Goal: Find contact information: Find contact information

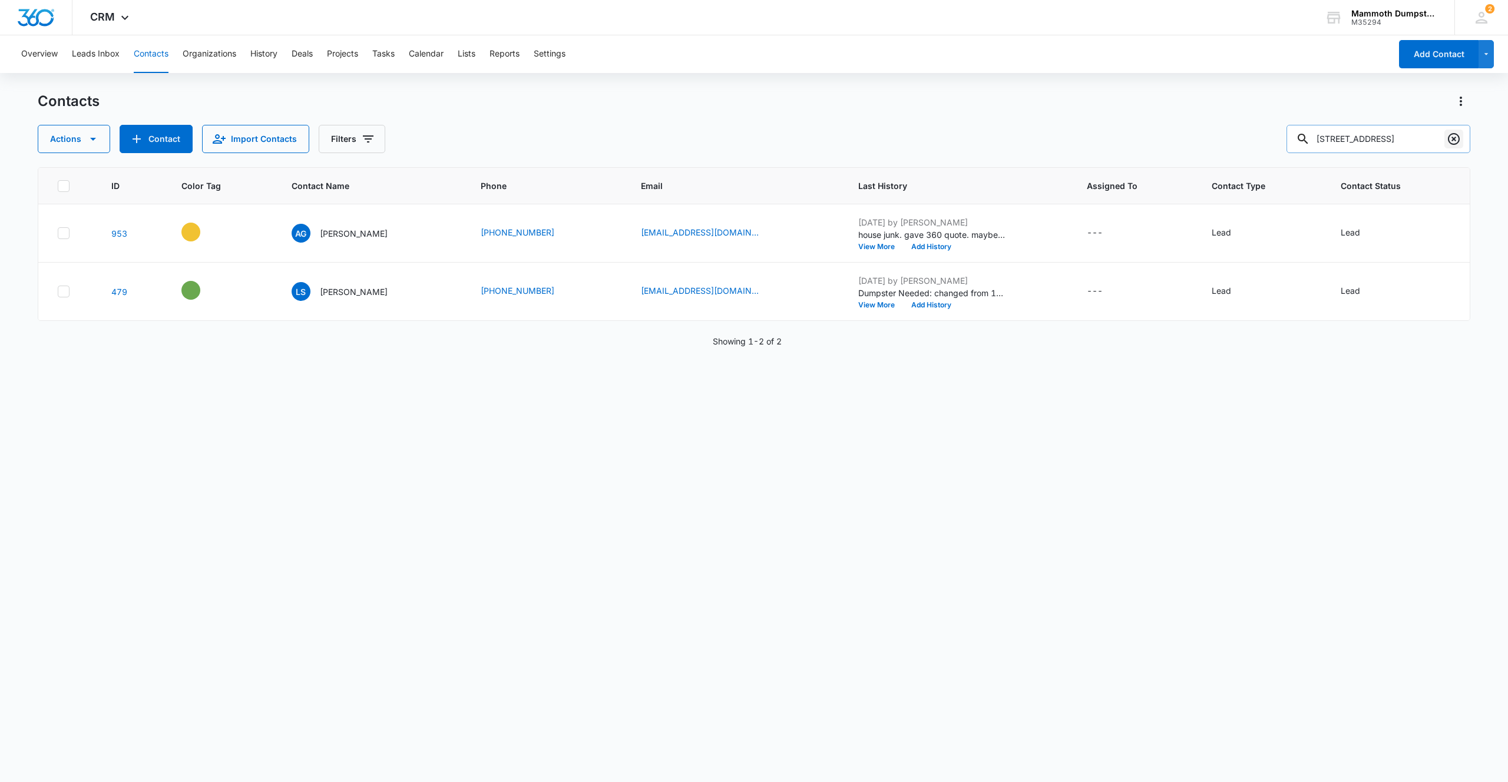
click at [1452, 139] on icon "Clear" at bounding box center [1453, 139] width 14 height 14
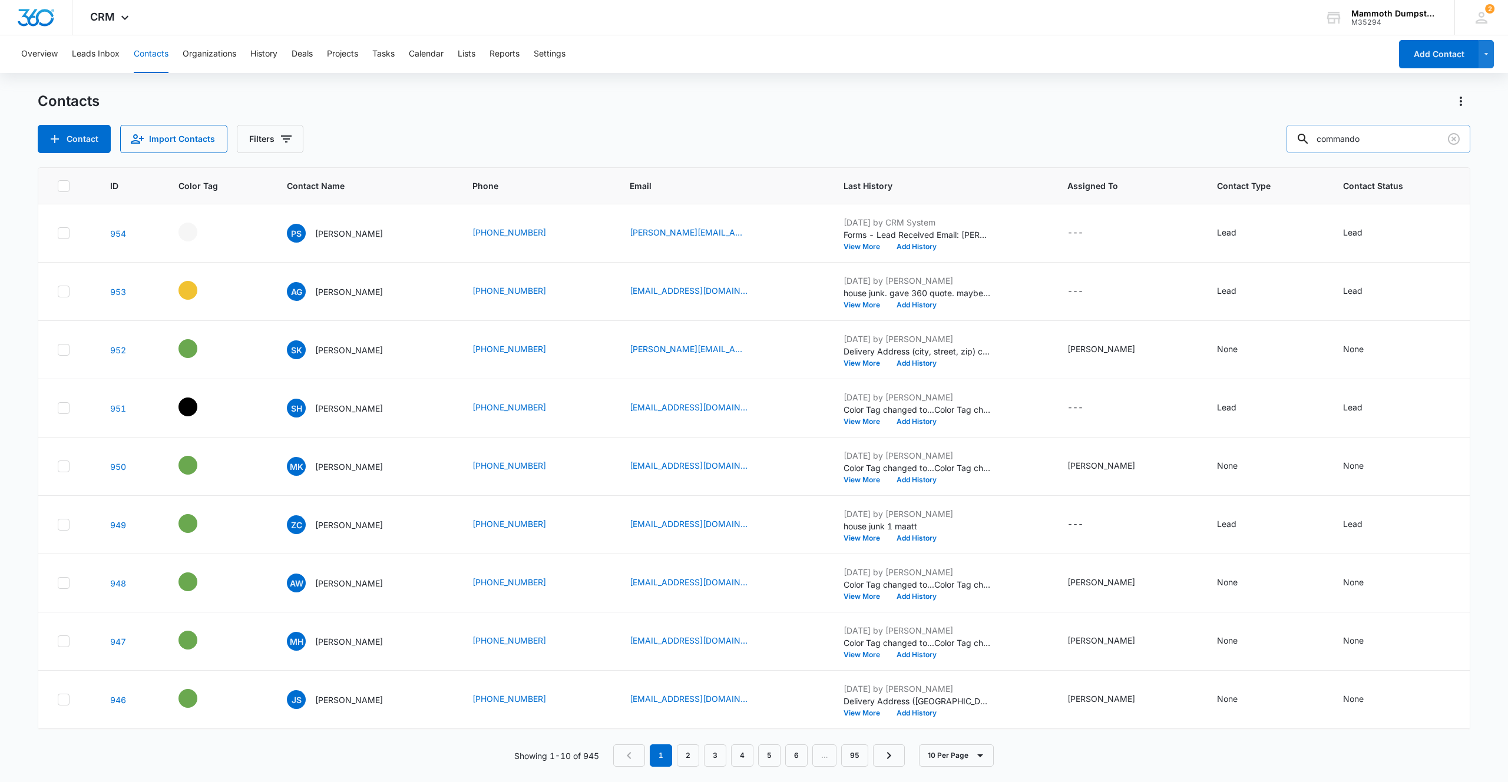
type input "commando"
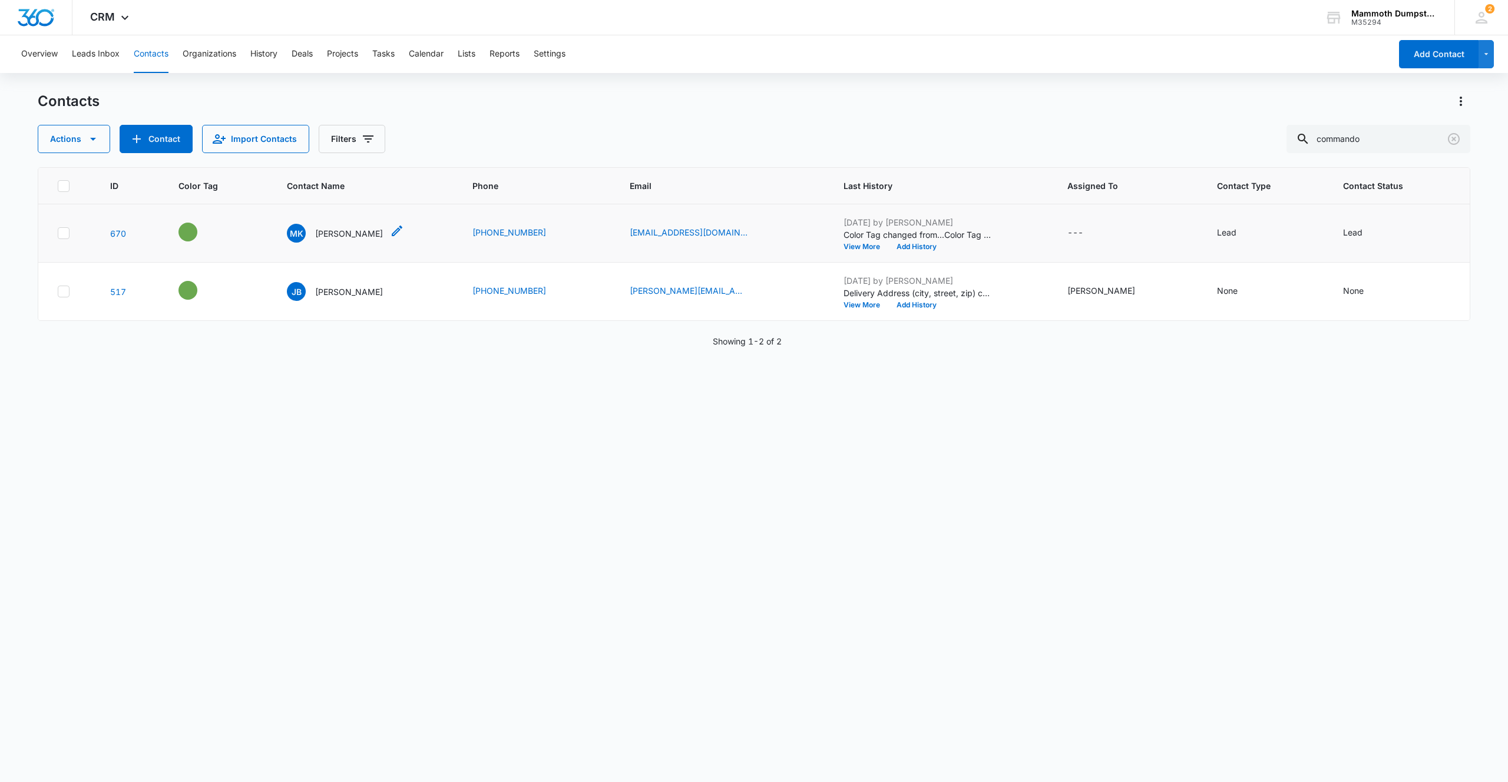
click at [335, 230] on p "[PERSON_NAME]" at bounding box center [349, 233] width 68 height 12
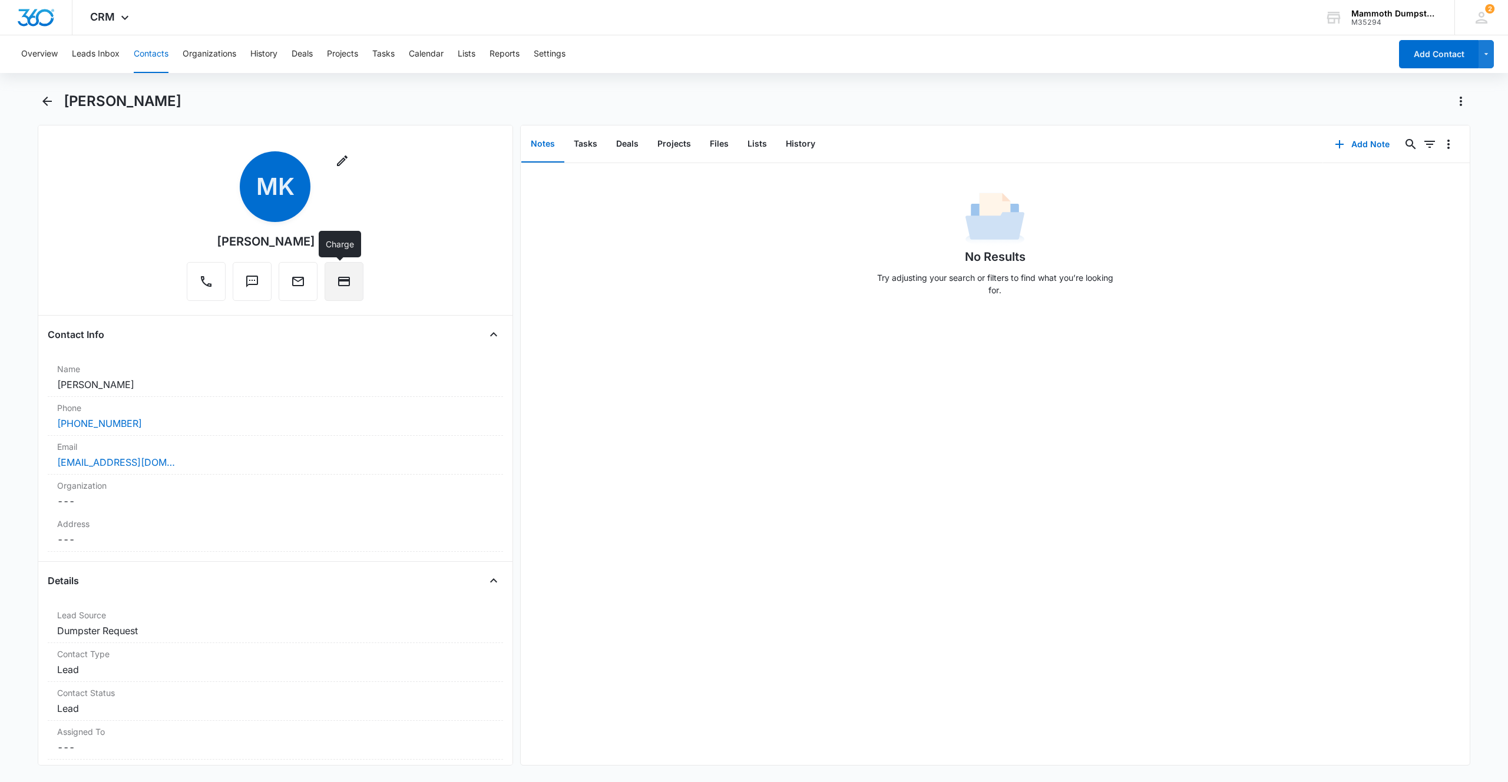
click at [345, 287] on icon "Charge" at bounding box center [344, 281] width 14 height 14
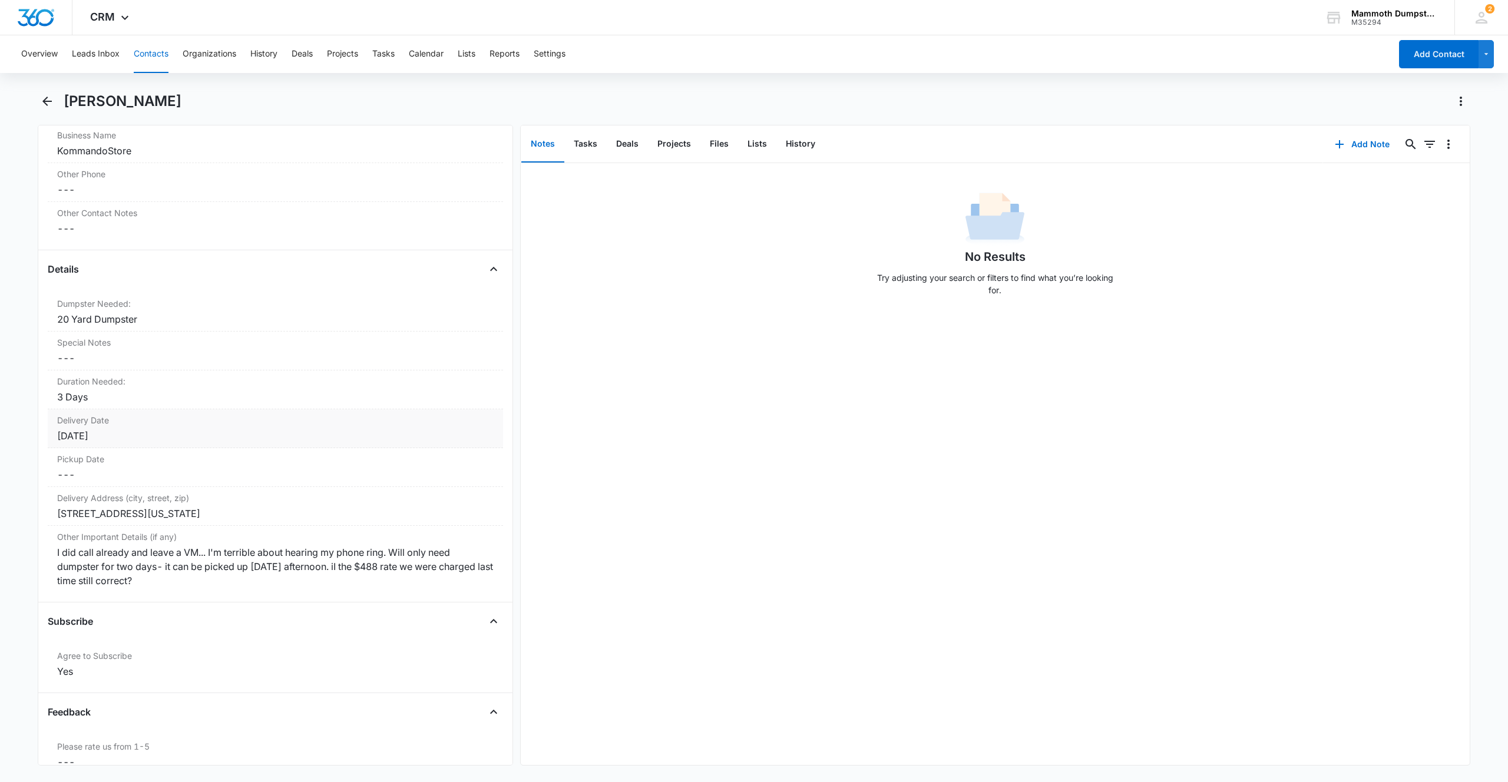
scroll to position [1115, 0]
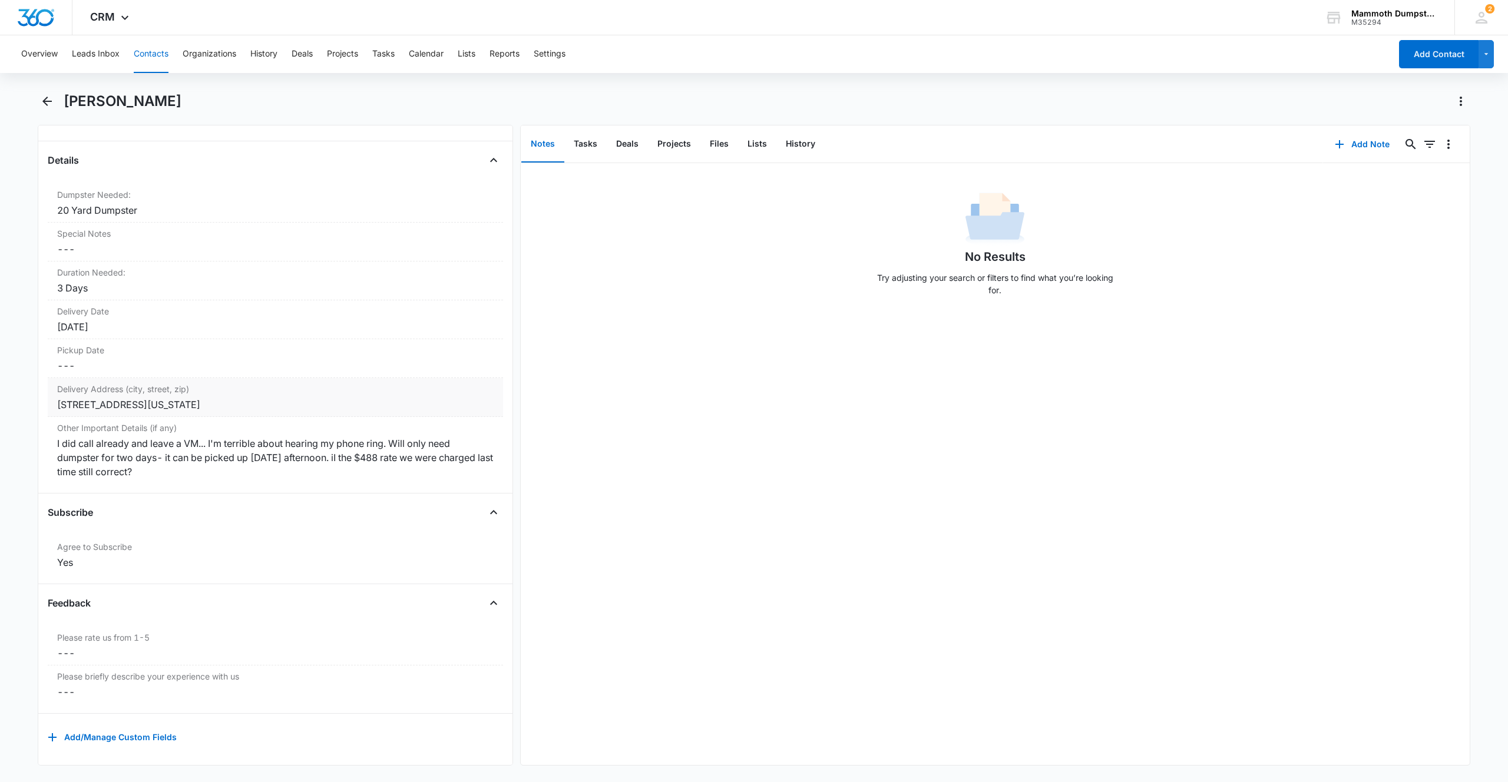
click at [228, 405] on div "[STREET_ADDRESS][US_STATE]" at bounding box center [275, 404] width 436 height 14
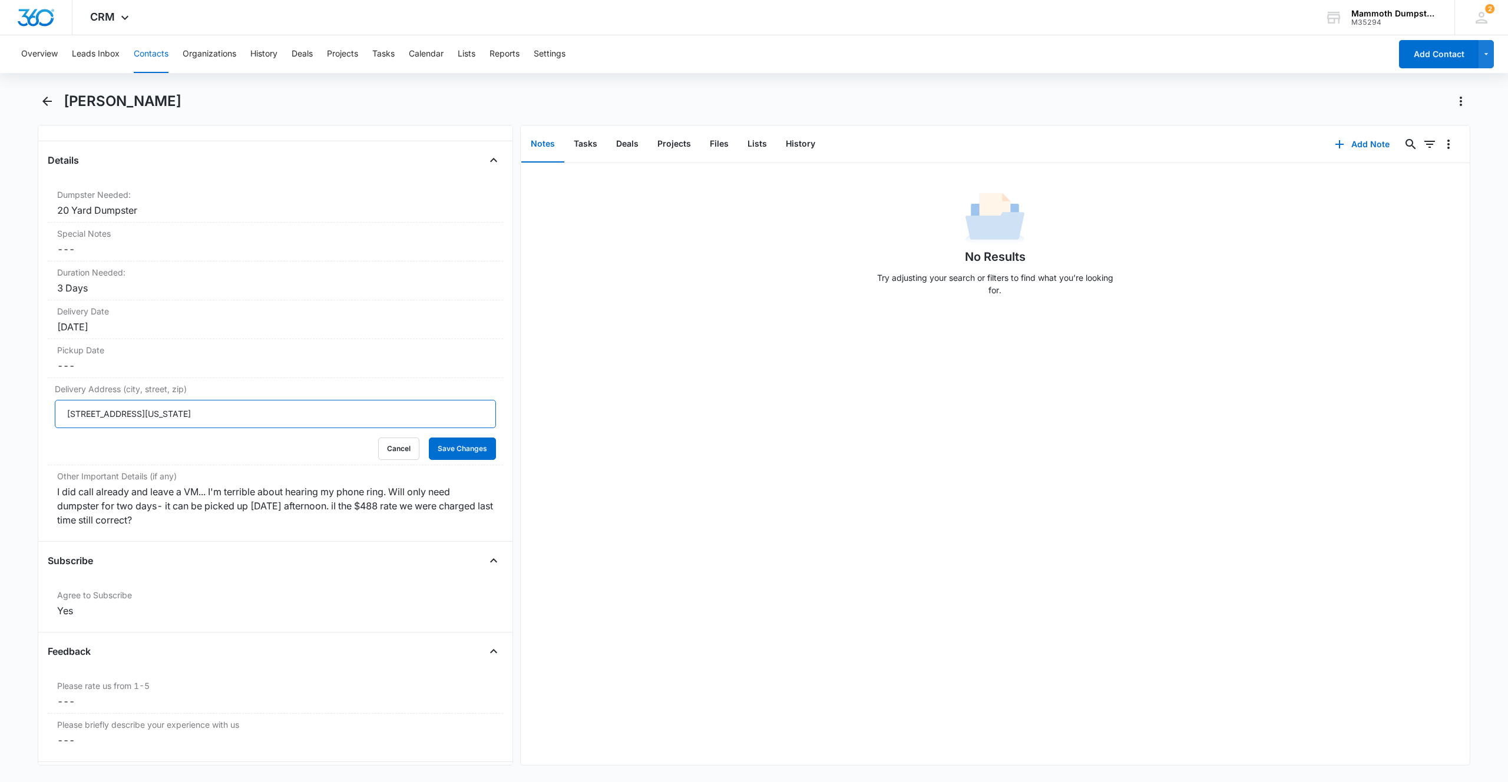
drag, startPoint x: 49, startPoint y: 400, endPoint x: 1, endPoint y: 377, distance: 54.0
click at [0, 376] on main "[PERSON_NAME] Remove MK [PERSON_NAME] Contact Info Name Cancel Save Changes [PE…" at bounding box center [754, 436] width 1508 height 688
click at [468, 453] on button "Save Changes" at bounding box center [462, 449] width 67 height 22
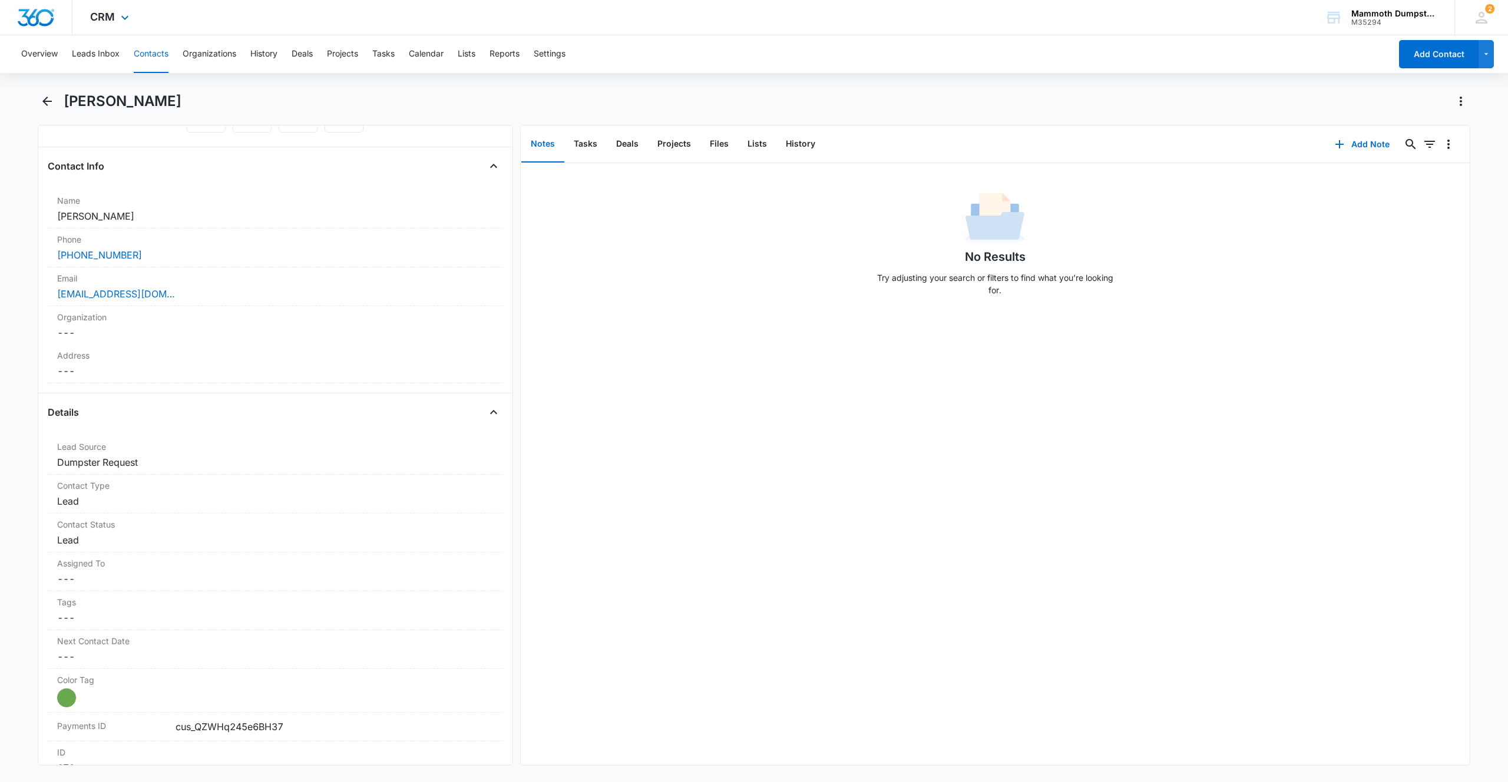
scroll to position [0, 0]
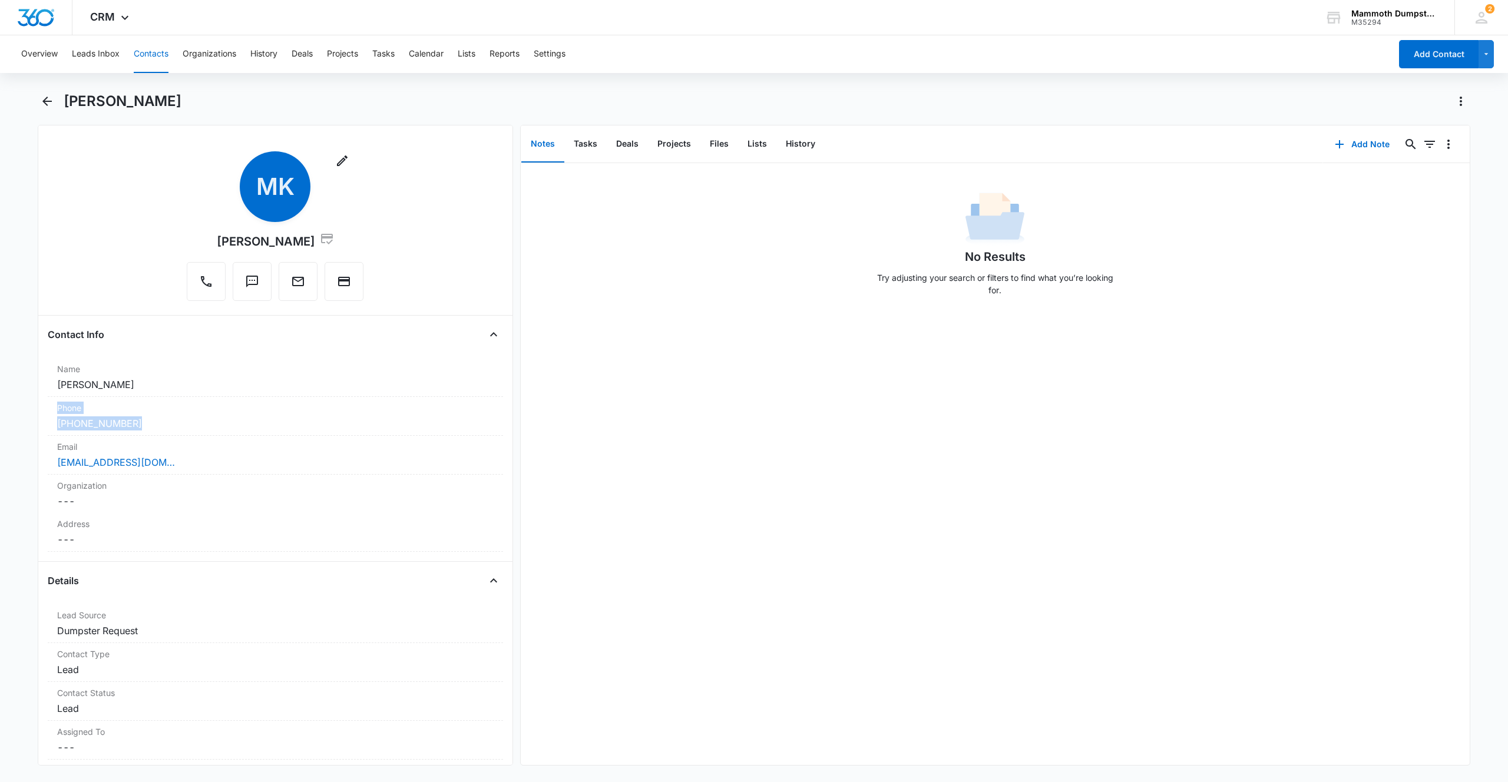
drag, startPoint x: 117, startPoint y: 422, endPoint x: 1, endPoint y: 406, distance: 117.7
click at [0, 406] on main "[PERSON_NAME] Remove MK [PERSON_NAME] Contact Info Name Cancel Save Changes [PE…" at bounding box center [754, 436] width 1508 height 688
click at [150, 415] on div "Phone Cancel Save Changes [PHONE_NUMBER]" at bounding box center [275, 416] width 455 height 39
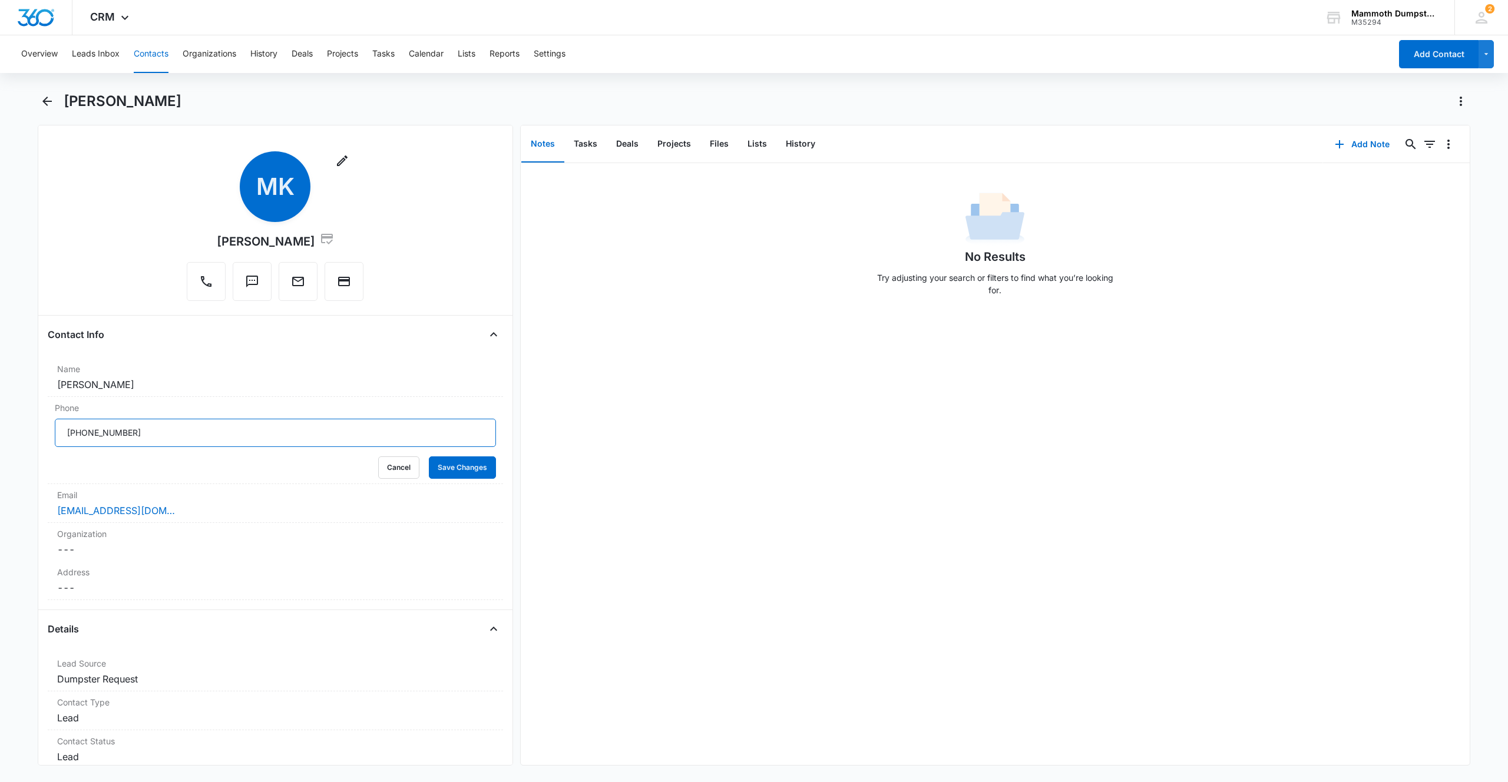
drag, startPoint x: 35, startPoint y: 422, endPoint x: 11, endPoint y: 406, distance: 29.4
click at [0, 405] on main "[PERSON_NAME] Remove MK [PERSON_NAME] Contact Info Name Cancel Save Changes [PE…" at bounding box center [754, 436] width 1508 height 688
click at [429, 456] on button "Save Changes" at bounding box center [462, 467] width 67 height 22
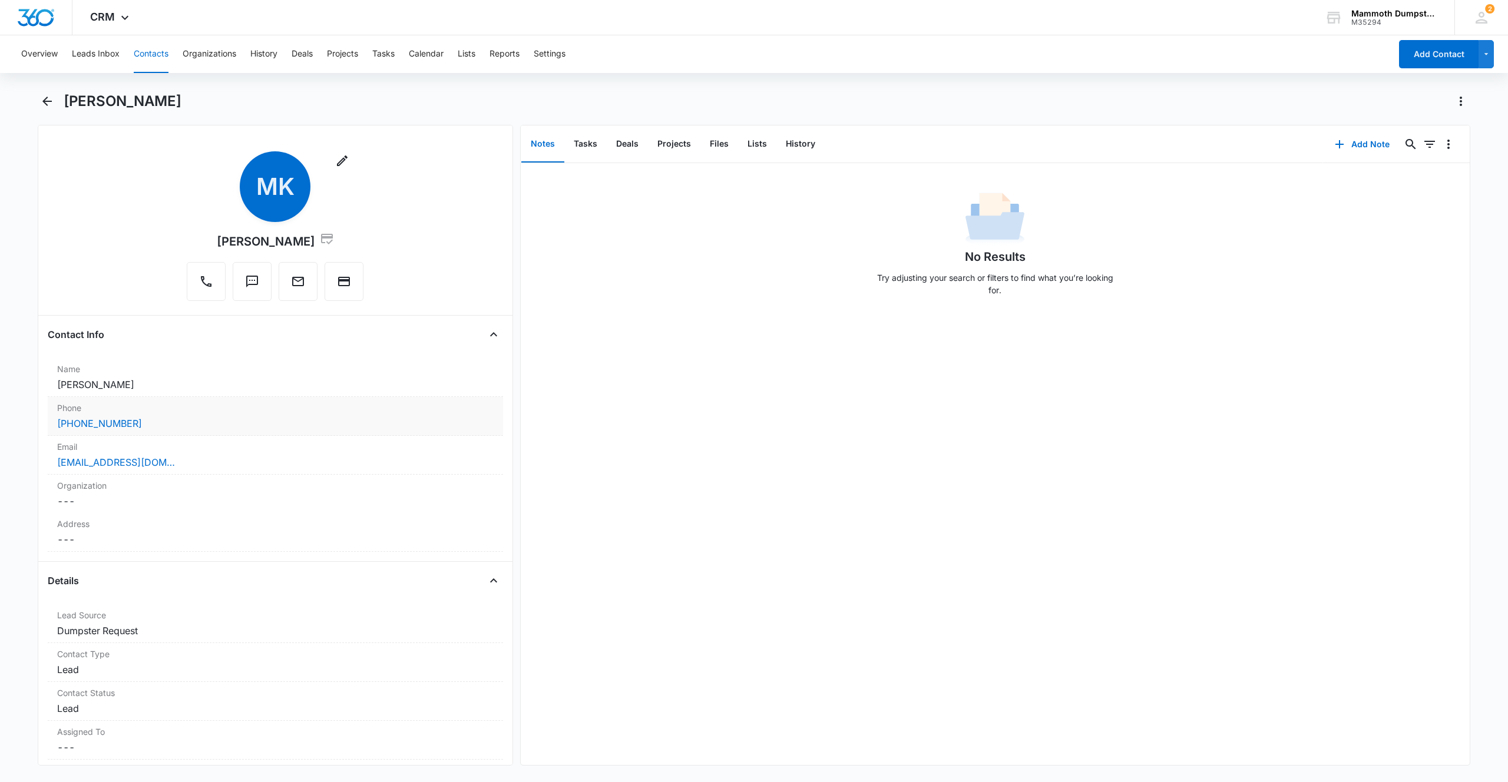
click at [168, 427] on div "[PHONE_NUMBER]" at bounding box center [275, 423] width 436 height 14
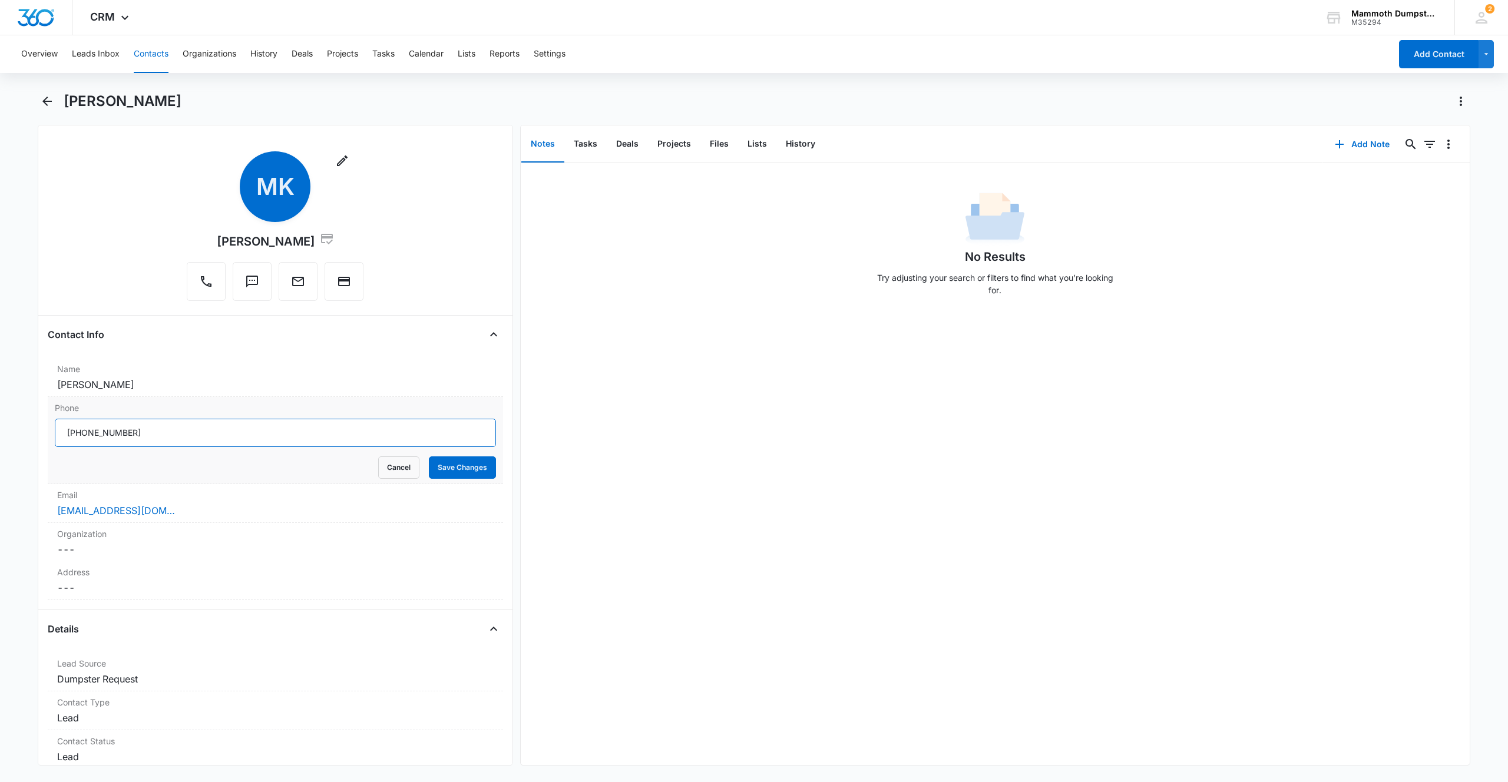
click at [0, 390] on main "[PERSON_NAME] Remove MK [PERSON_NAME] Contact Info Name Cancel Save Changes [PE…" at bounding box center [754, 436] width 1508 height 688
click at [200, 100] on div "[PERSON_NAME]" at bounding box center [767, 101] width 1406 height 19
drag, startPoint x: 198, startPoint y: 100, endPoint x: 56, endPoint y: 96, distance: 142.0
click at [56, 96] on div "[PERSON_NAME]" at bounding box center [754, 108] width 1432 height 33
copy h1 "[PERSON_NAME]"
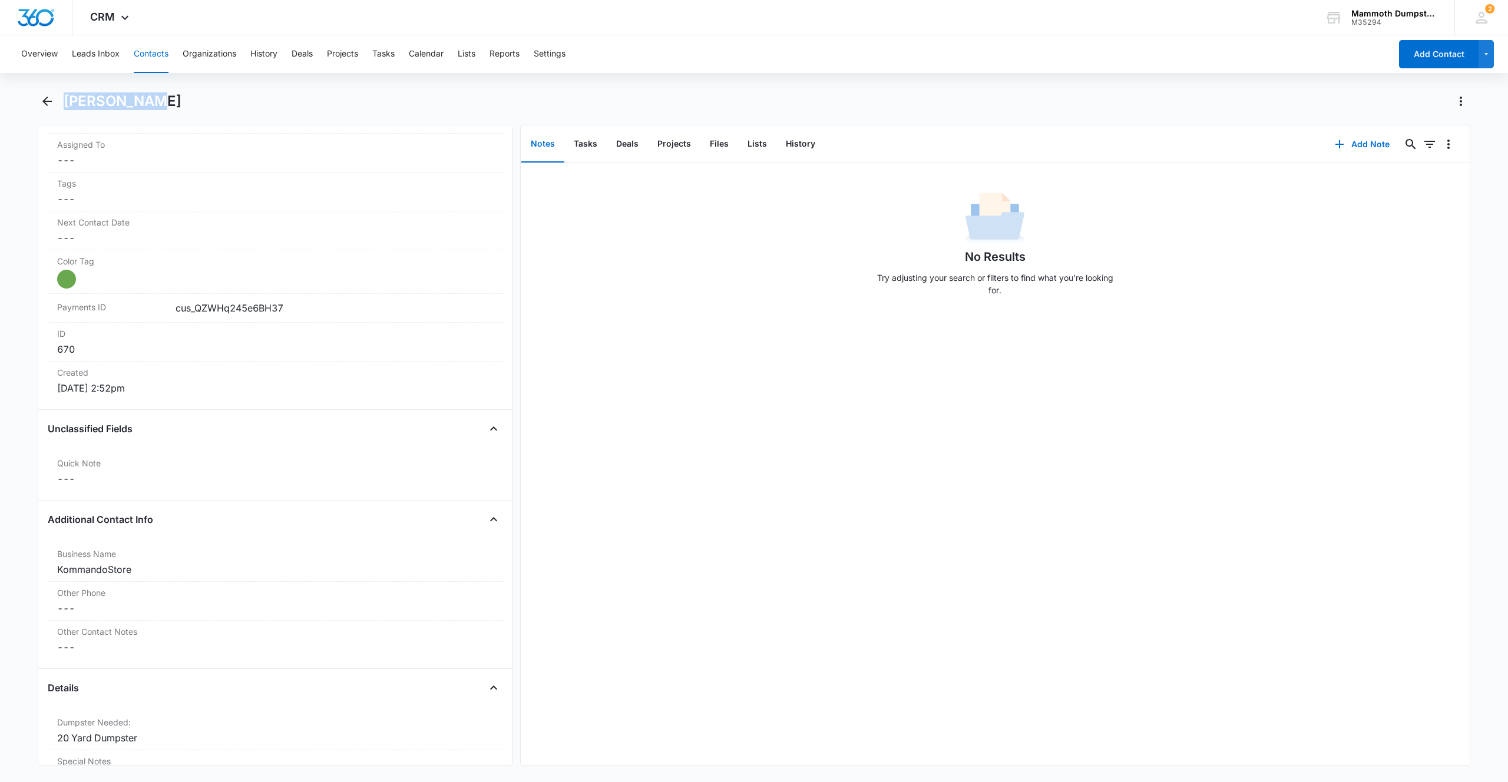
scroll to position [1172, 0]
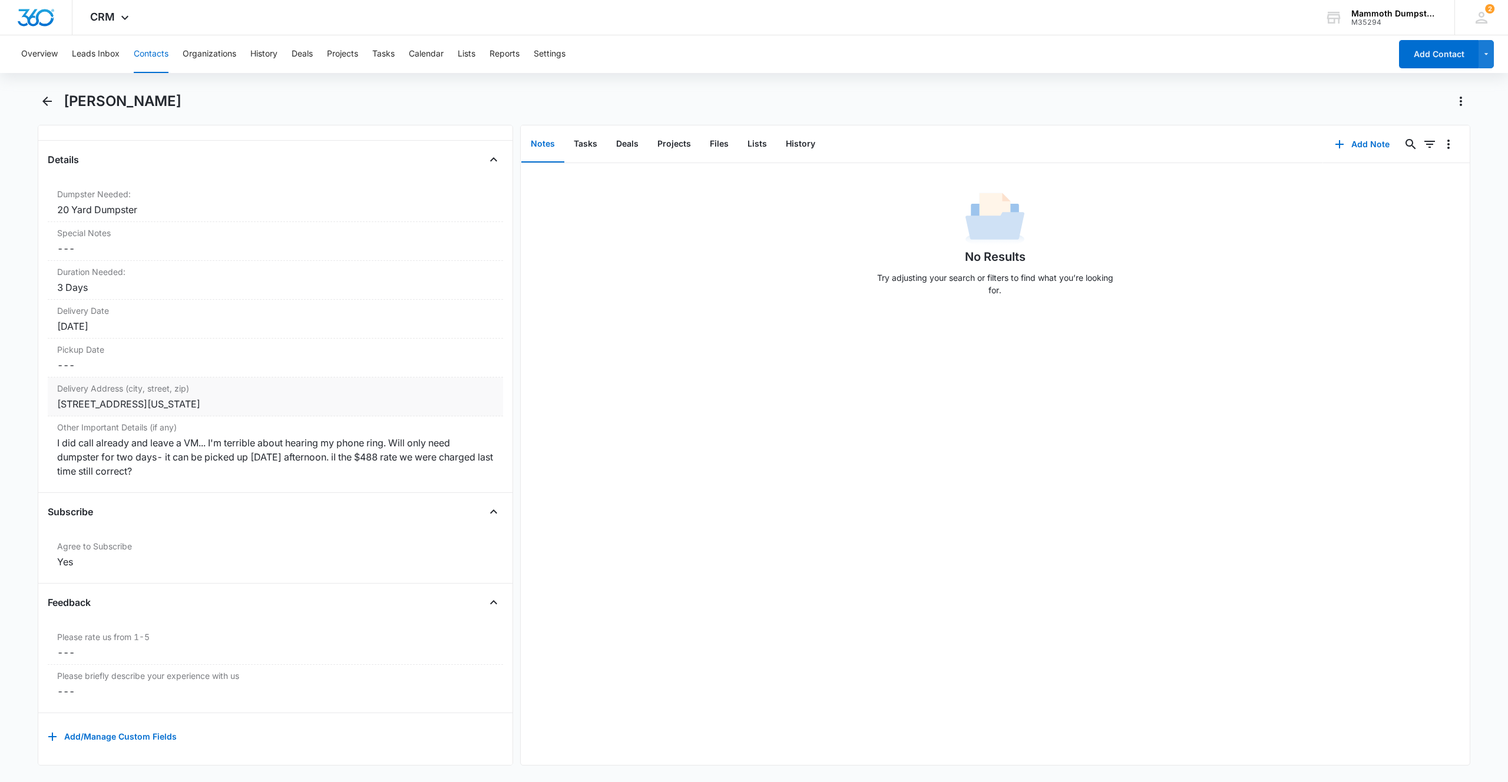
click at [259, 402] on div "[STREET_ADDRESS][US_STATE]" at bounding box center [275, 404] width 436 height 14
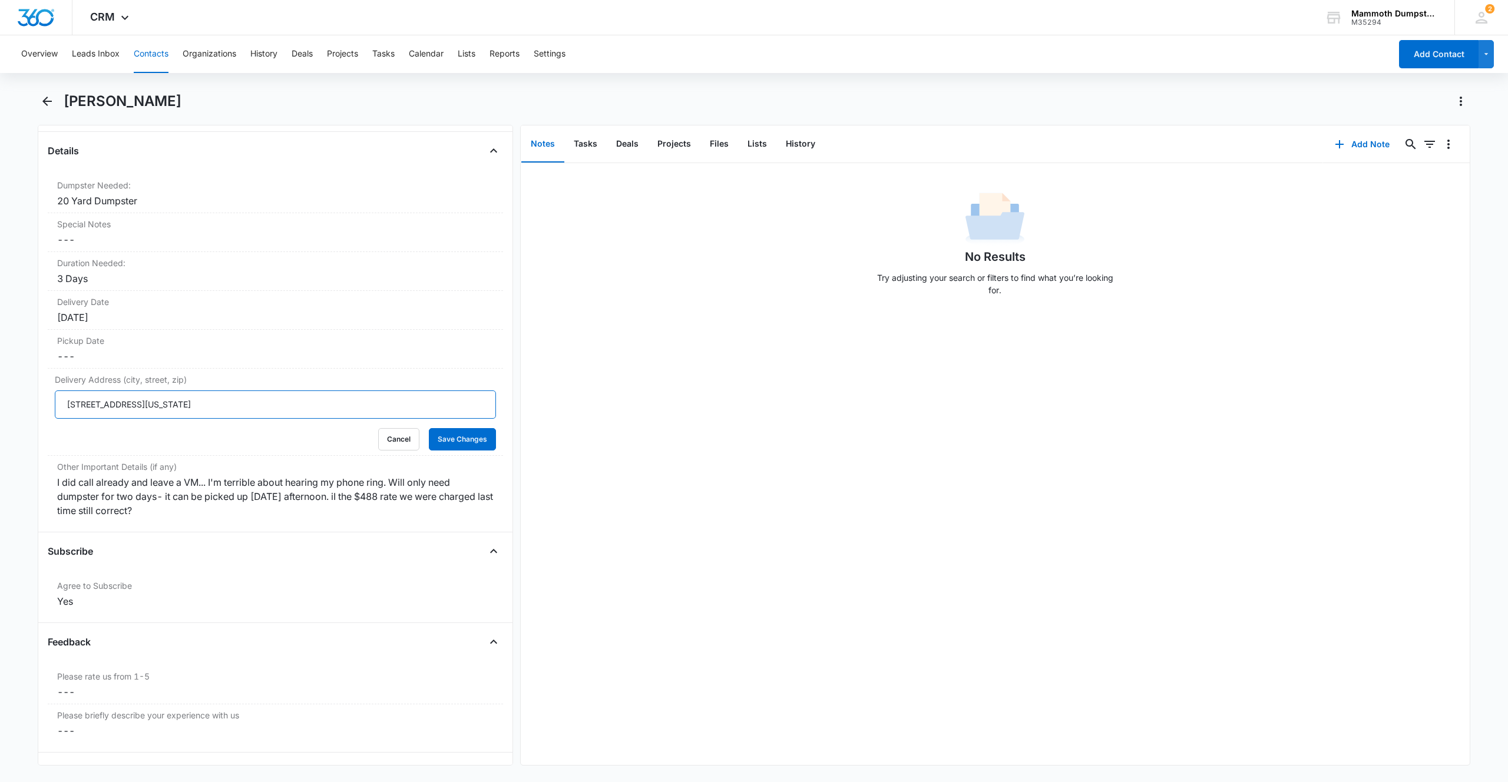
drag, startPoint x: 183, startPoint y: 400, endPoint x: 0, endPoint y: 370, distance: 185.6
click at [0, 376] on main "[PERSON_NAME] Remove MK [PERSON_NAME] Contact Info Name Cancel Save Changes [PE…" at bounding box center [754, 436] width 1508 height 688
click at [480, 435] on button "Save Changes" at bounding box center [462, 439] width 67 height 22
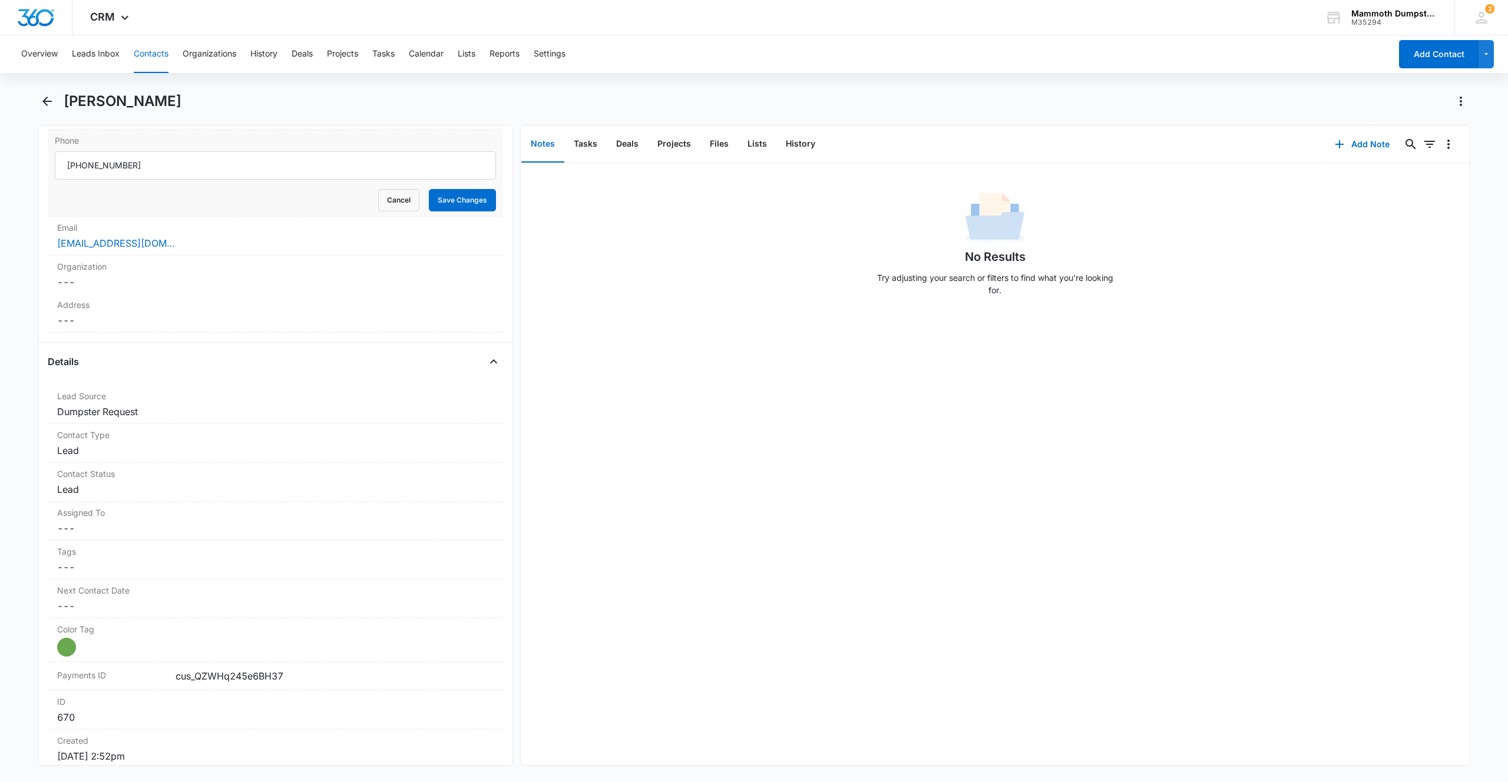
scroll to position [49, 0]
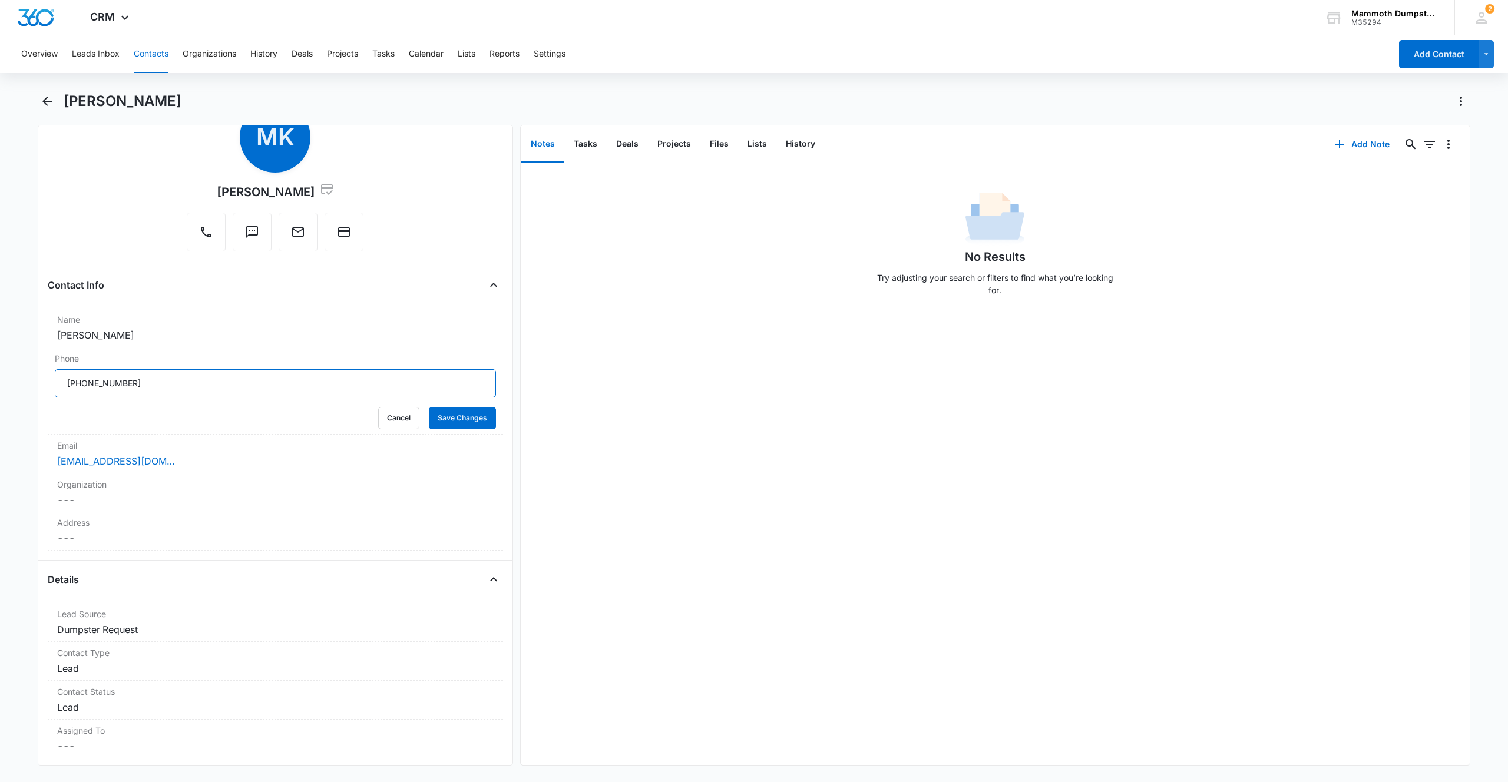
drag, startPoint x: 100, startPoint y: 375, endPoint x: 1, endPoint y: 355, distance: 100.4
click at [0, 352] on main "[PERSON_NAME] Remove MK [PERSON_NAME] Contact Info Name Cancel Save Changes [PE…" at bounding box center [754, 436] width 1508 height 688
click at [458, 416] on button "Save Changes" at bounding box center [462, 418] width 67 height 22
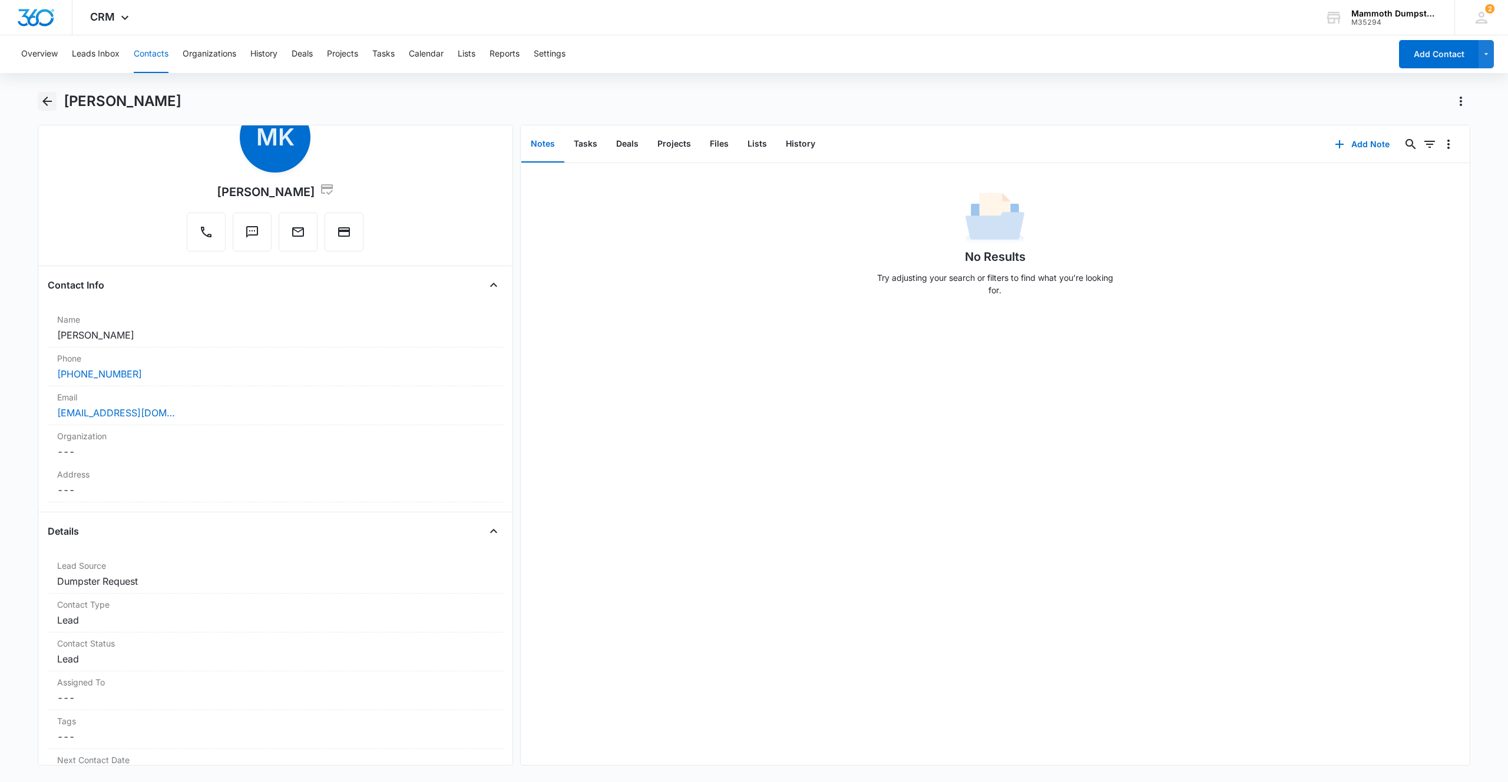
click at [49, 102] on icon "Back" at bounding box center [47, 101] width 14 height 14
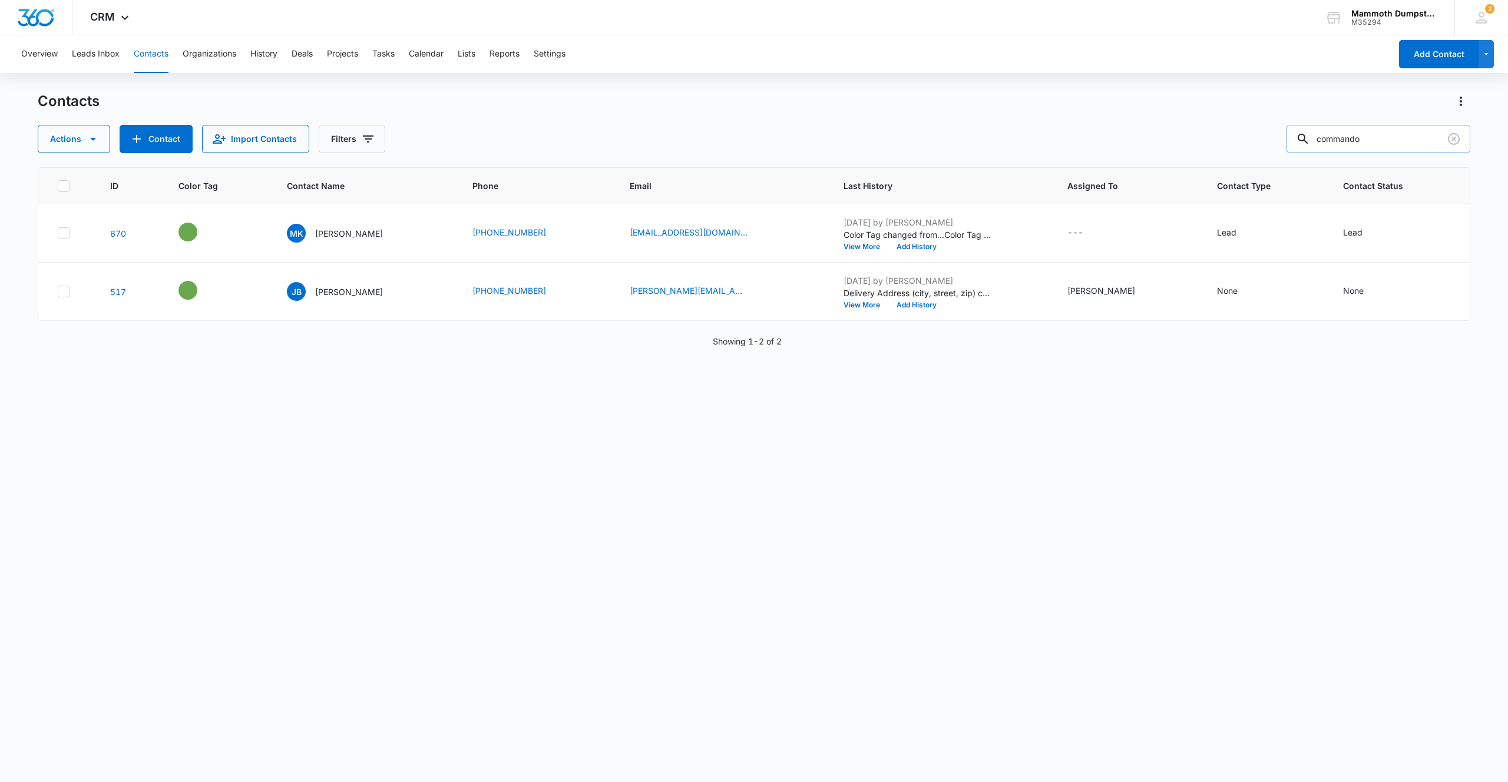
click at [1406, 143] on input "commando" at bounding box center [1378, 139] width 184 height 28
type input "[PERSON_NAME]"
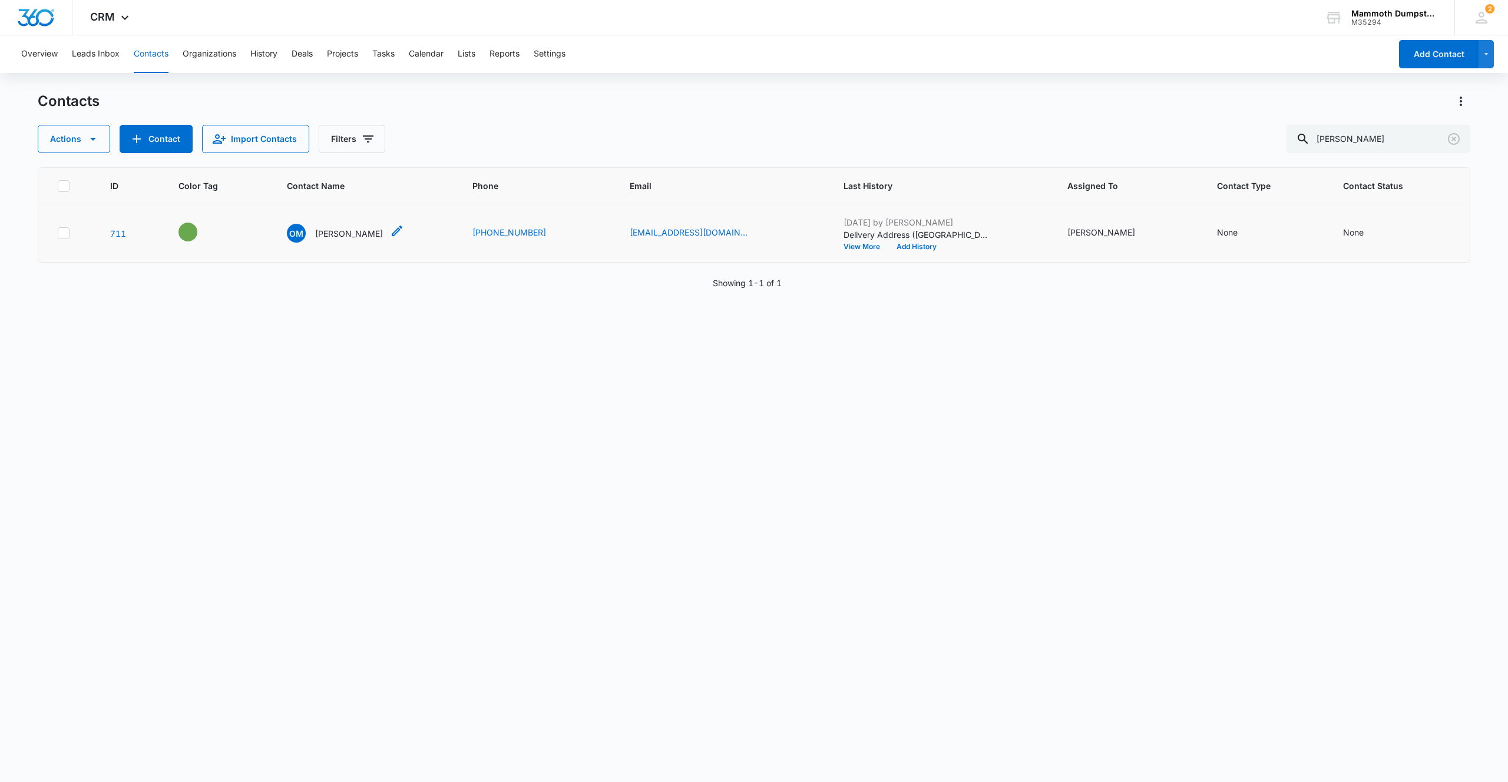
click at [343, 231] on p "[PERSON_NAME]" at bounding box center [349, 233] width 68 height 12
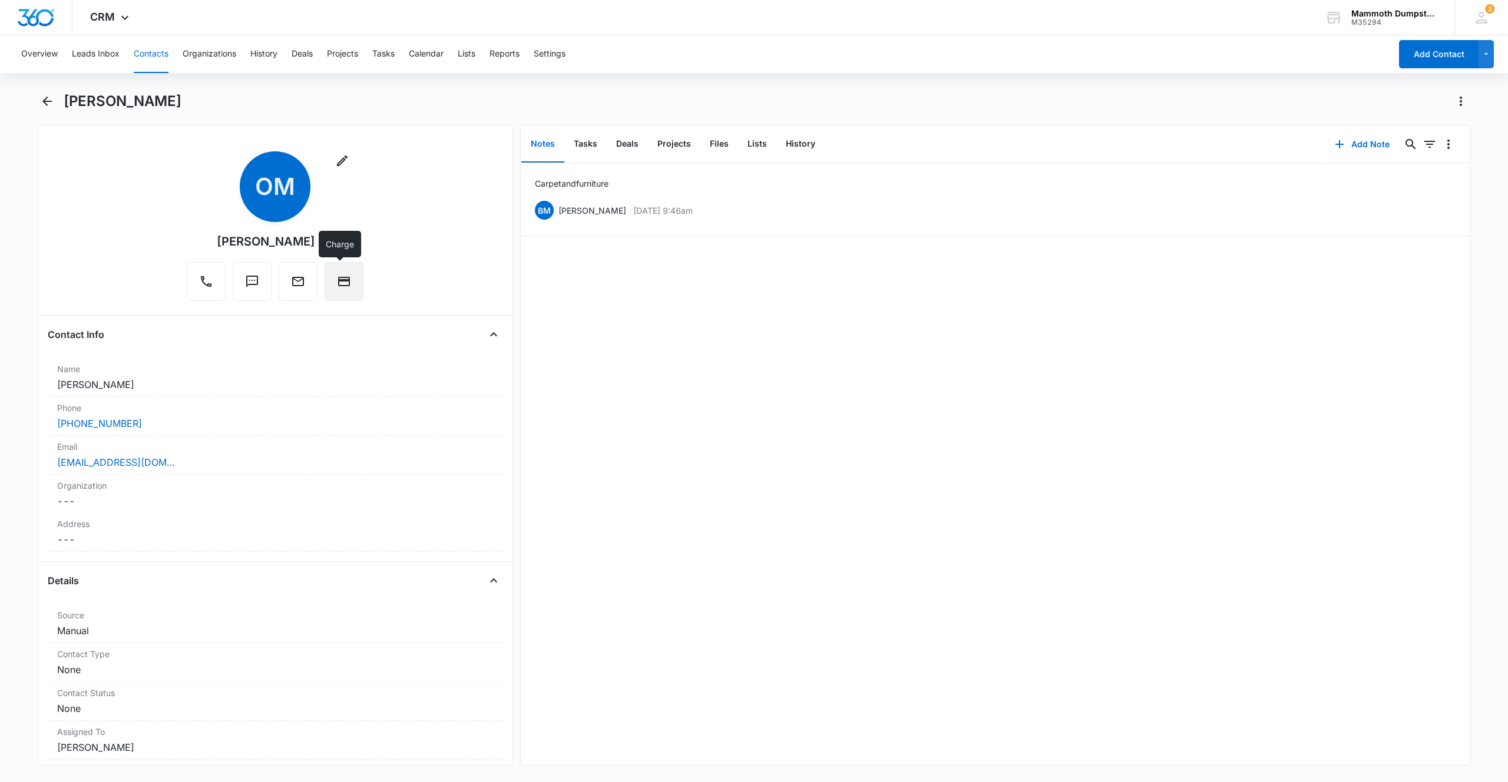
click at [334, 272] on button "Charge" at bounding box center [343, 281] width 39 height 39
click at [338, 115] on div "[PERSON_NAME]" at bounding box center [754, 108] width 1432 height 33
click at [215, 90] on div "Overview Leads Inbox Contacts Organizations History Deals Projects Tasks Calend…" at bounding box center [754, 407] width 1508 height 744
click at [198, 96] on div "[PERSON_NAME]" at bounding box center [767, 101] width 1406 height 19
